Goal: Complete application form

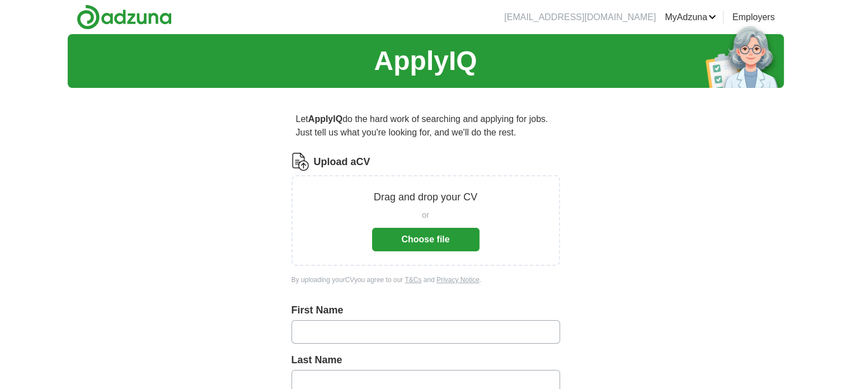
click at [432, 238] on button "Choose file" at bounding box center [425, 239] width 107 height 23
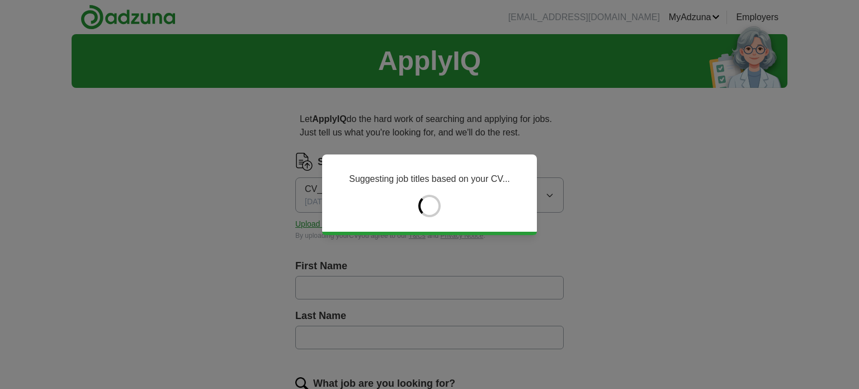
type input "*****"
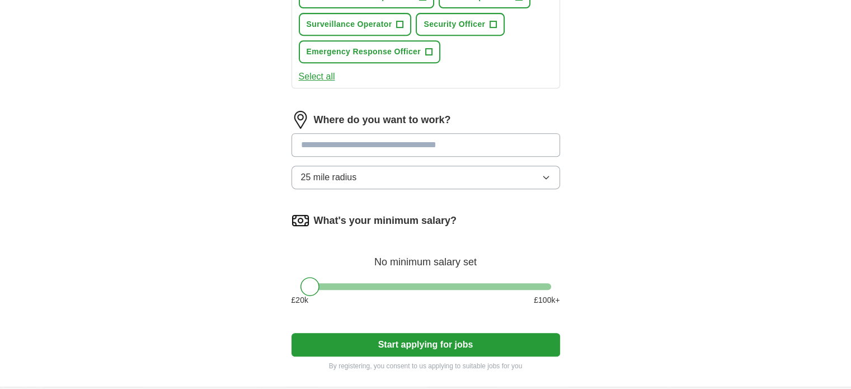
scroll to position [518, 0]
click at [313, 277] on div at bounding box center [309, 286] width 19 height 19
click at [347, 284] on div at bounding box center [425, 287] width 251 height 7
click at [338, 283] on div at bounding box center [347, 286] width 19 height 19
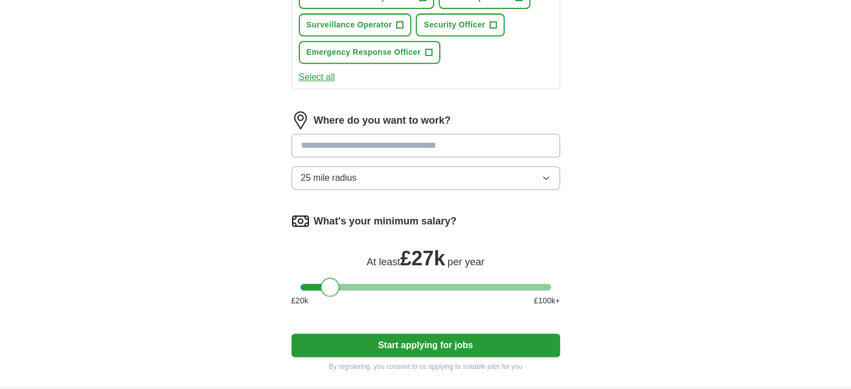
click at [329, 284] on div at bounding box center [425, 287] width 251 height 7
click at [318, 284] on div at bounding box center [425, 287] width 251 height 7
click at [365, 341] on button "Start applying for jobs" at bounding box center [425, 344] width 268 height 23
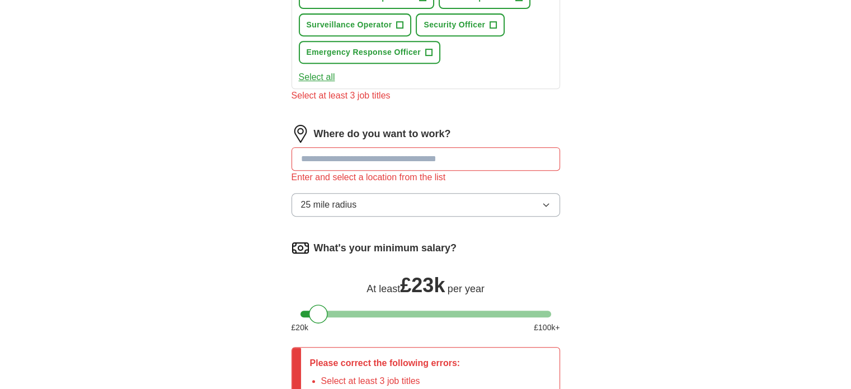
click at [358, 147] on input at bounding box center [425, 158] width 268 height 23
click at [404, 154] on input "**********" at bounding box center [425, 158] width 268 height 23
type input "*"
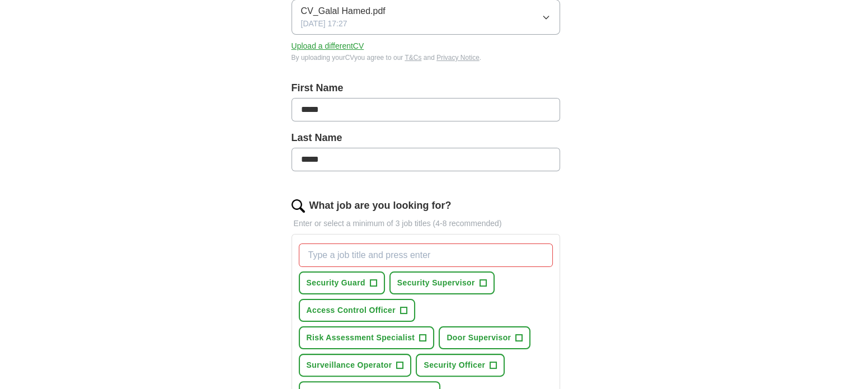
scroll to position [179, 0]
click at [344, 253] on input "What job are you looking for?" at bounding box center [426, 253] width 254 height 23
type input "security Guard"
click at [336, 279] on span "Security Guard" at bounding box center [336, 282] width 59 height 12
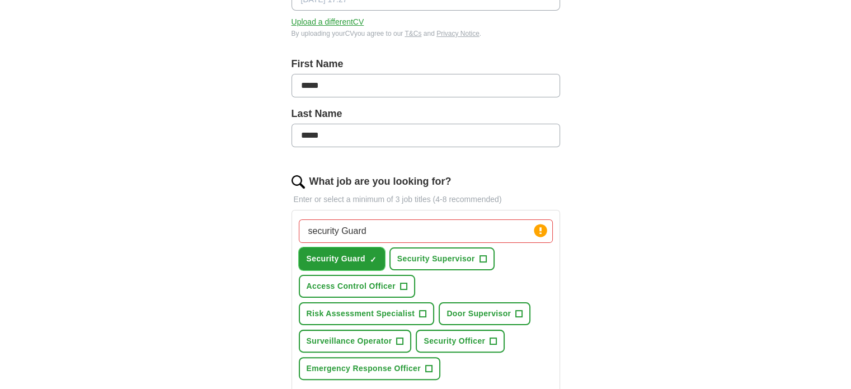
scroll to position [227, 0]
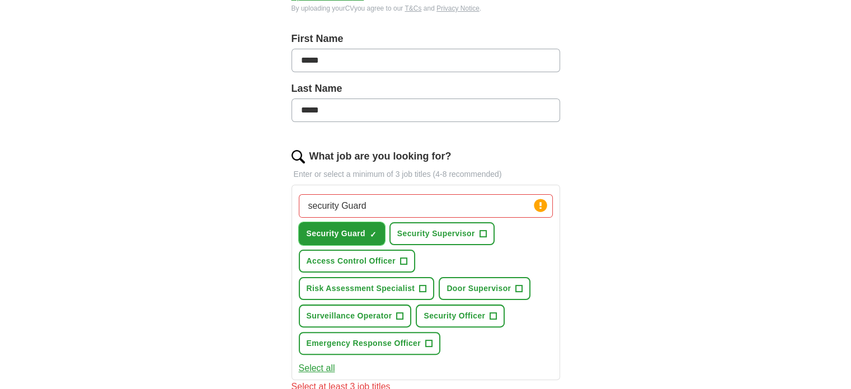
click at [360, 234] on span "Security Guard" at bounding box center [336, 234] width 59 height 12
click at [419, 198] on input "security Guard" at bounding box center [426, 205] width 254 height 23
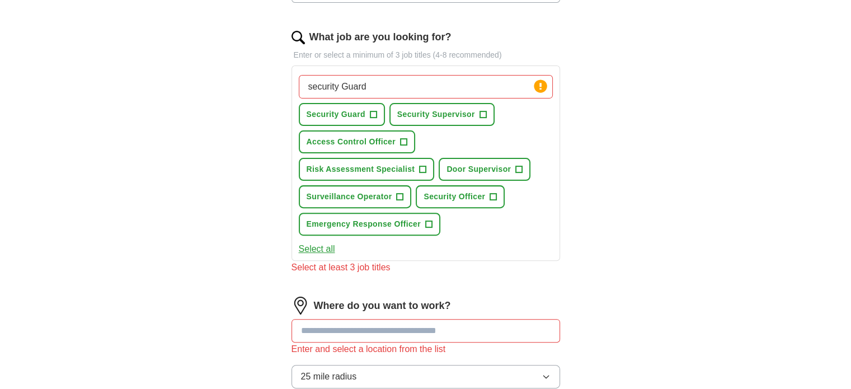
scroll to position [347, 0]
click at [371, 112] on span "+" at bounding box center [373, 114] width 7 height 9
click at [0, 0] on span "×" at bounding box center [0, 0] width 0 height 0
click at [431, 328] on input at bounding box center [425, 329] width 268 height 23
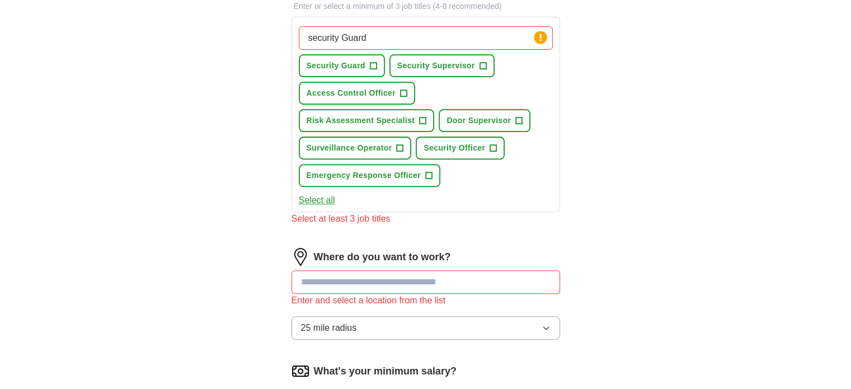
scroll to position [390, 0]
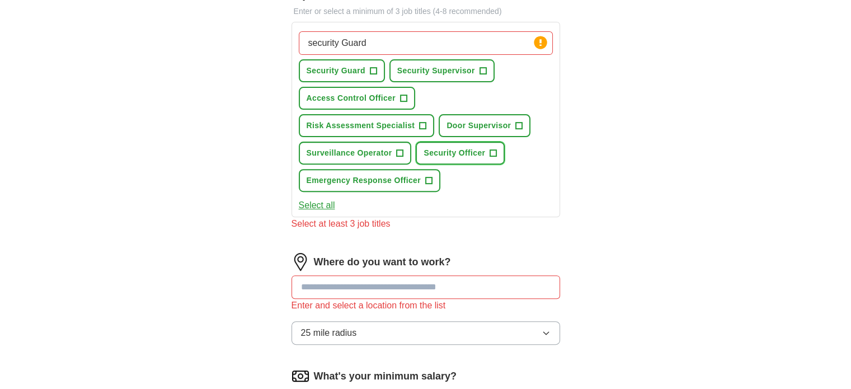
click at [493, 149] on span "+" at bounding box center [493, 153] width 7 height 9
click at [371, 69] on span "+" at bounding box center [373, 71] width 7 height 9
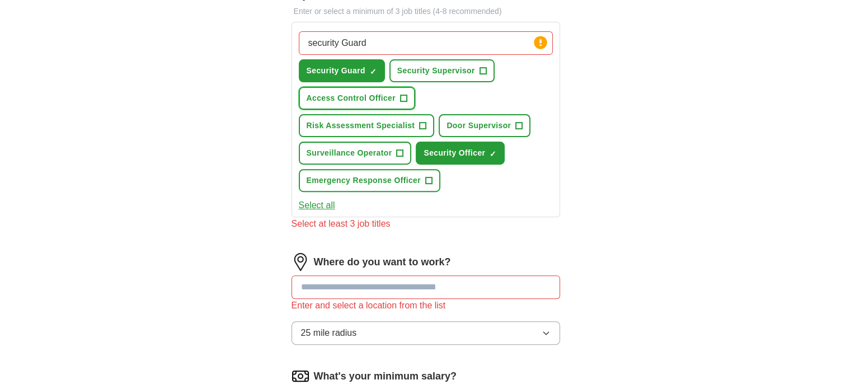
click at [402, 94] on span "+" at bounding box center [403, 98] width 7 height 9
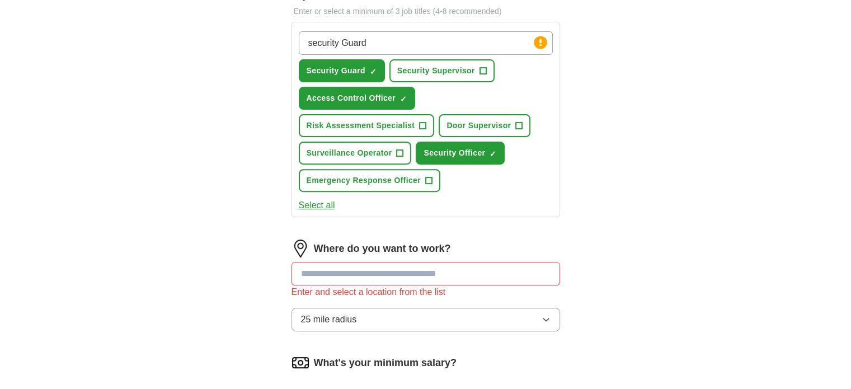
click at [413, 268] on input at bounding box center [425, 273] width 268 height 23
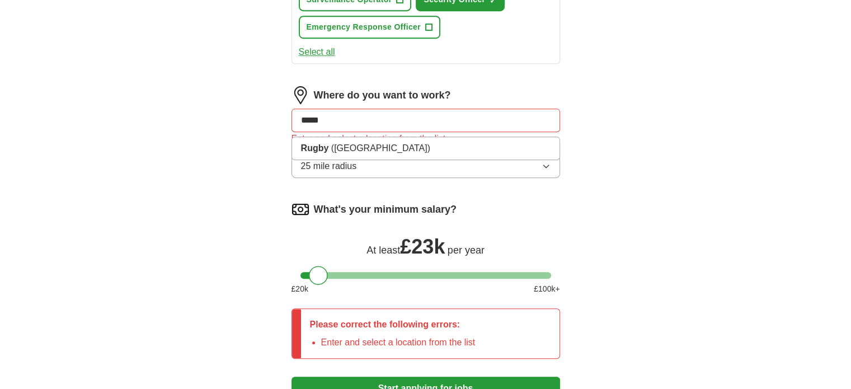
scroll to position [525, 0]
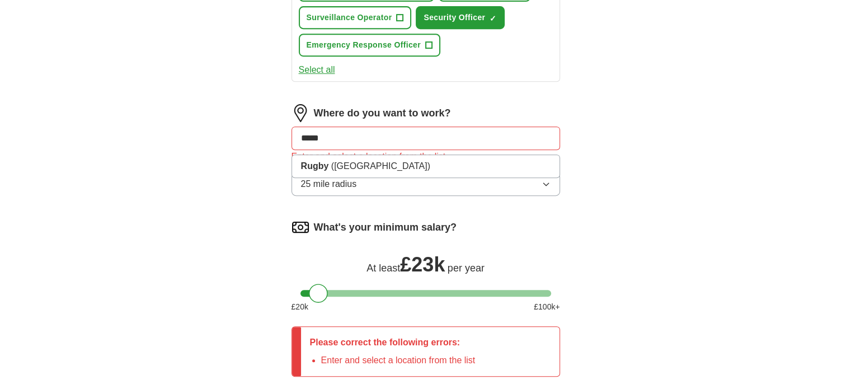
type input "*****"
click at [544, 183] on icon "button" at bounding box center [545, 184] width 5 height 3
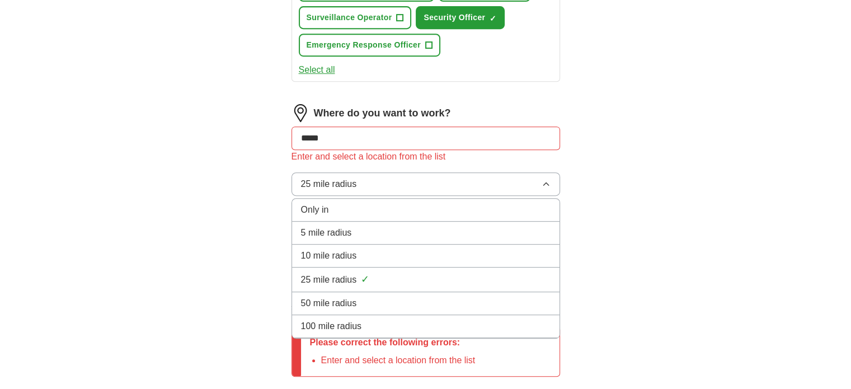
click at [456, 296] on div "50 mile radius" at bounding box center [425, 302] width 249 height 13
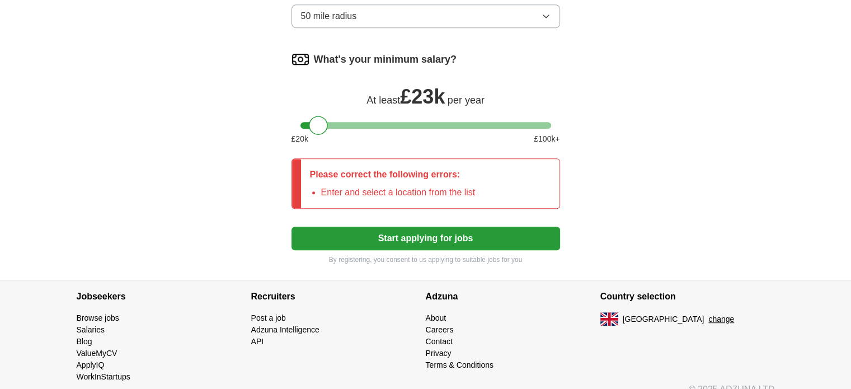
scroll to position [705, 0]
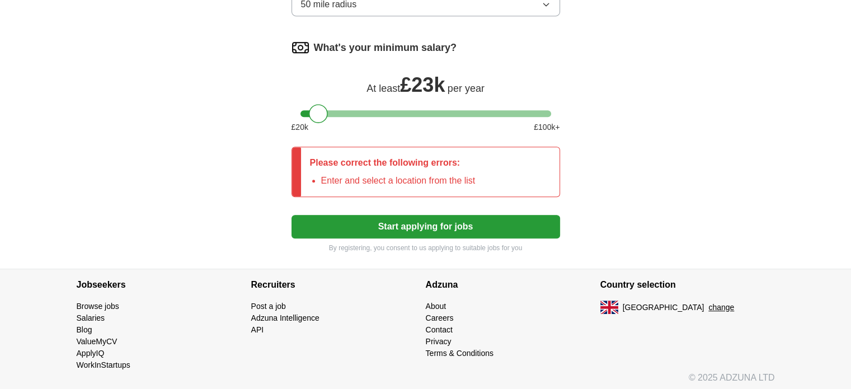
click at [426, 224] on button "Start applying for jobs" at bounding box center [425, 226] width 268 height 23
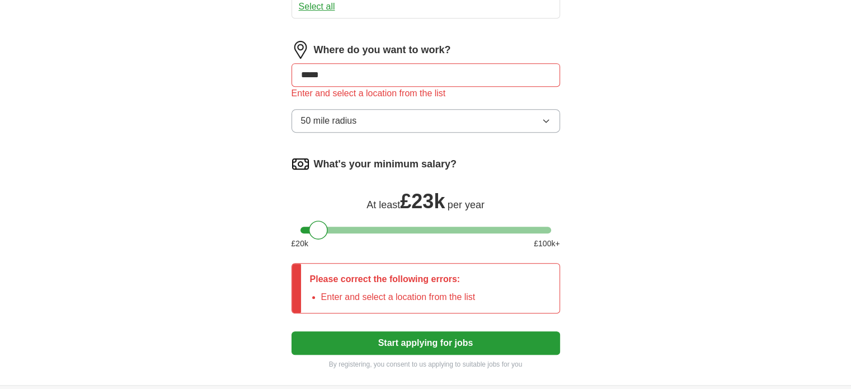
scroll to position [587, 0]
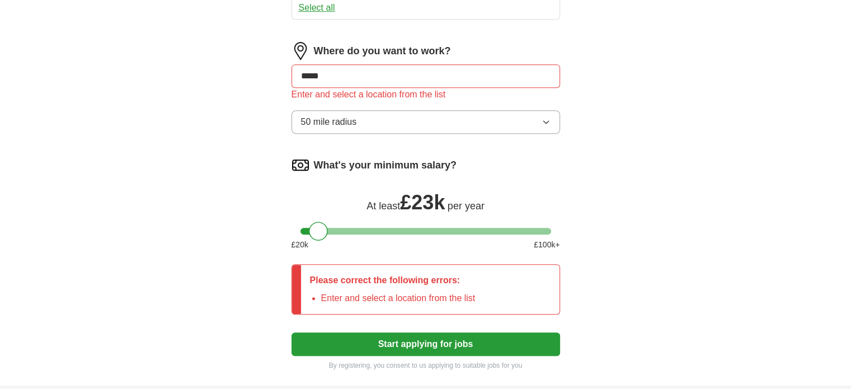
click at [546, 121] on icon "button" at bounding box center [545, 122] width 5 height 3
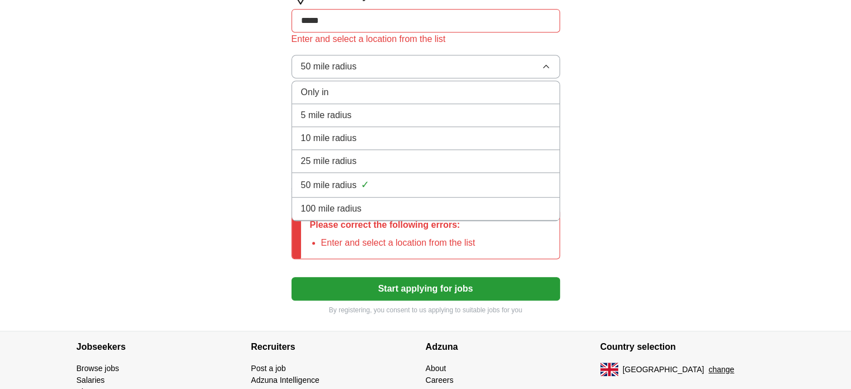
scroll to position [641, 0]
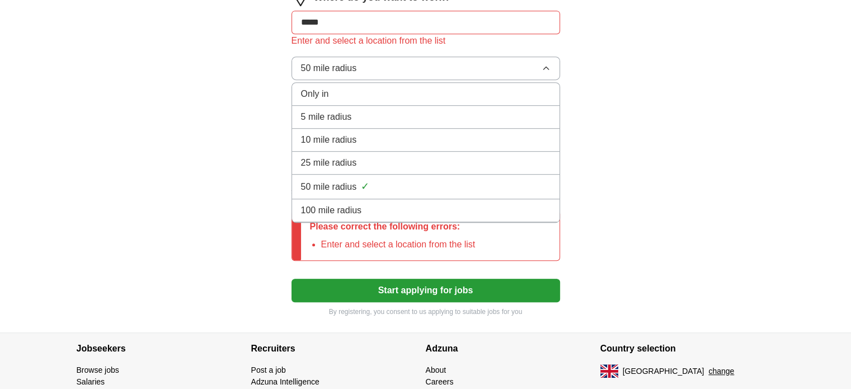
click at [423, 91] on div "Only in" at bounding box center [425, 93] width 249 height 13
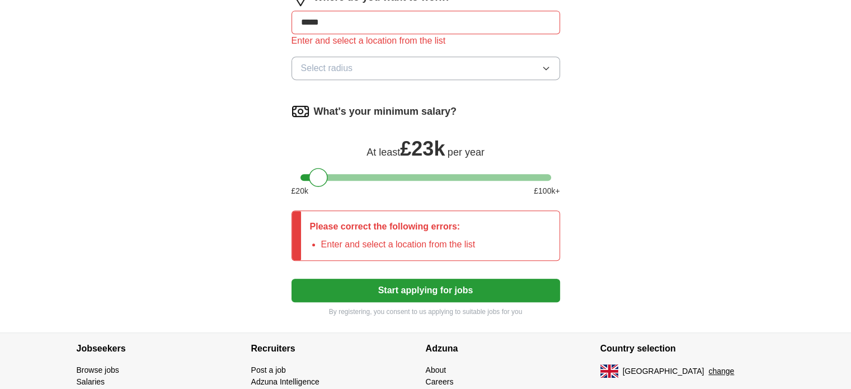
click at [546, 64] on icon "button" at bounding box center [545, 68] width 9 height 9
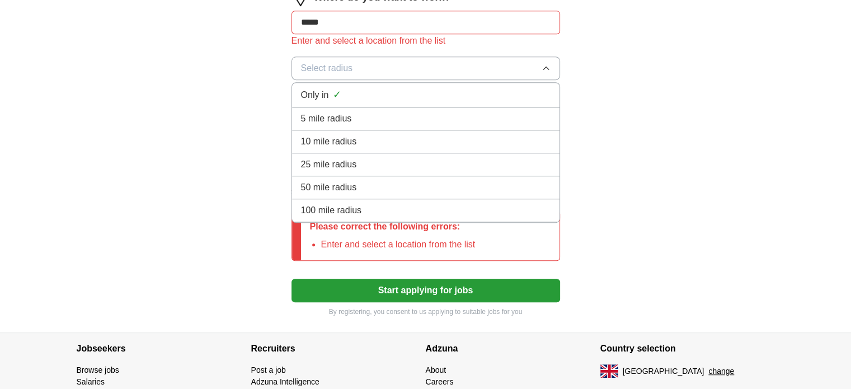
click at [472, 158] on div "25 mile radius" at bounding box center [425, 164] width 249 height 13
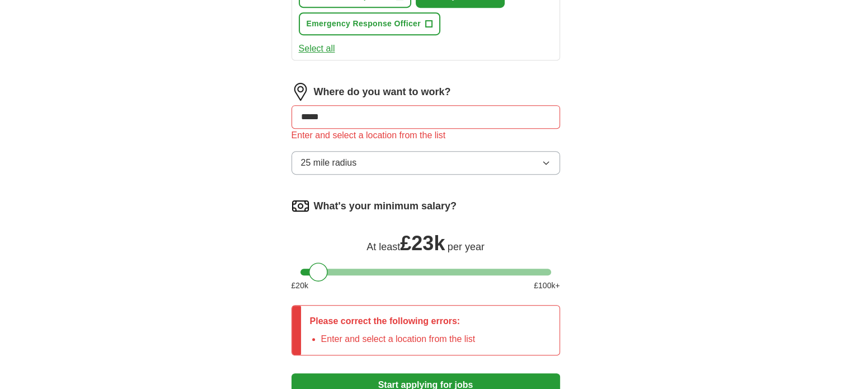
scroll to position [527, 0]
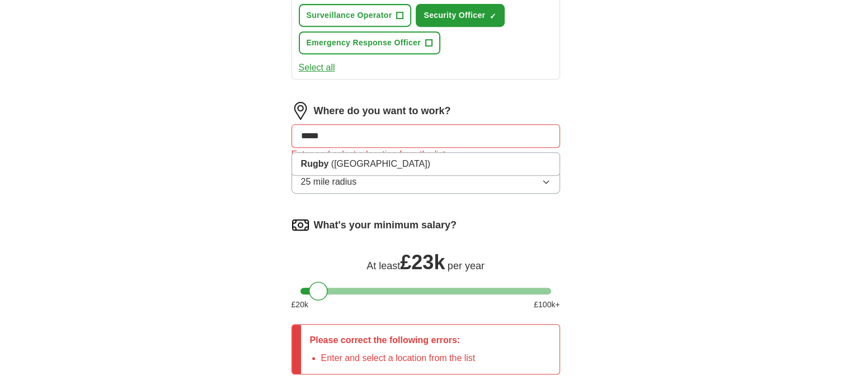
click at [392, 136] on input "*****" at bounding box center [425, 135] width 268 height 23
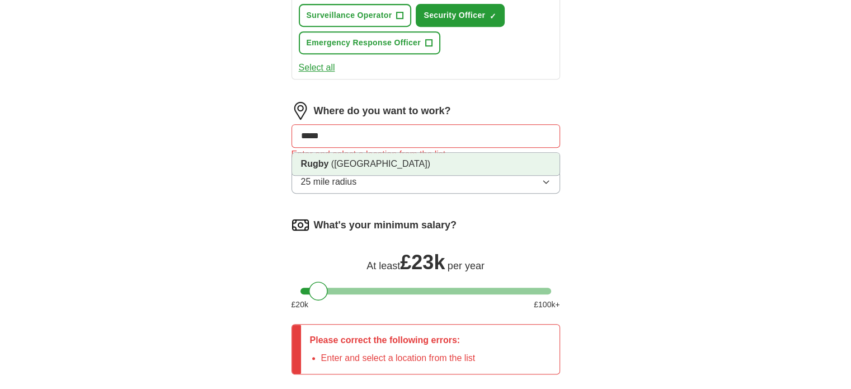
click at [386, 159] on span "([GEOGRAPHIC_DATA])" at bounding box center [380, 164] width 99 height 10
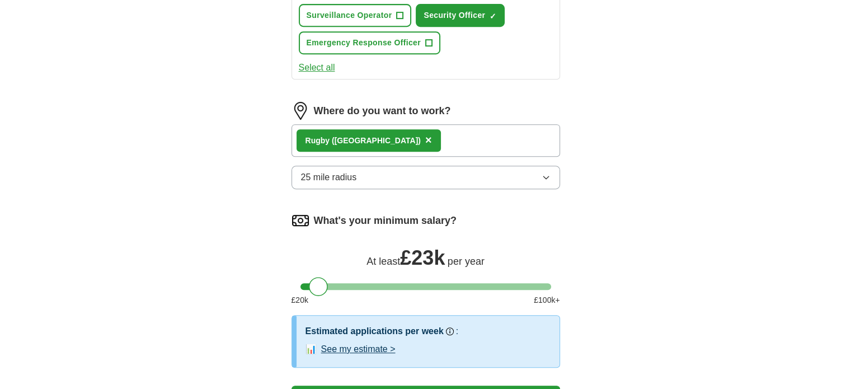
scroll to position [698, 0]
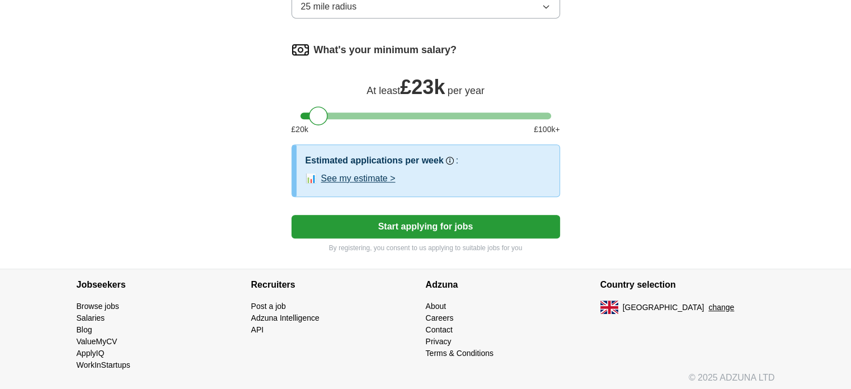
click at [393, 217] on button "Start applying for jobs" at bounding box center [425, 226] width 268 height 23
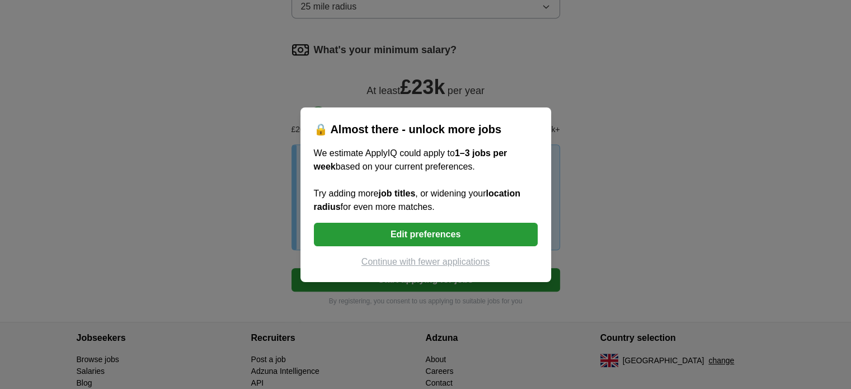
click at [402, 263] on button "Continue with fewer applications" at bounding box center [426, 261] width 224 height 13
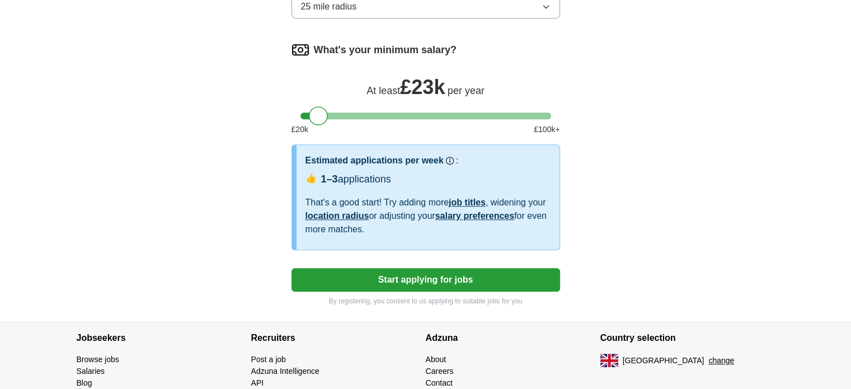
select select "**"
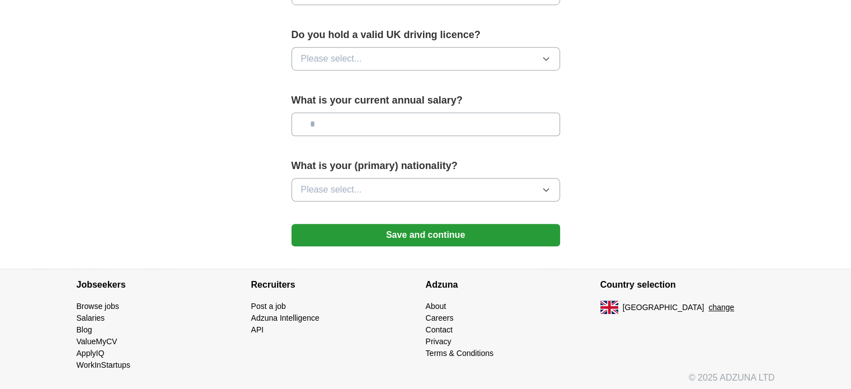
scroll to position [770, 0]
click at [390, 229] on button "Save and continue" at bounding box center [425, 234] width 268 height 22
